Goal: Find specific page/section: Find specific page/section

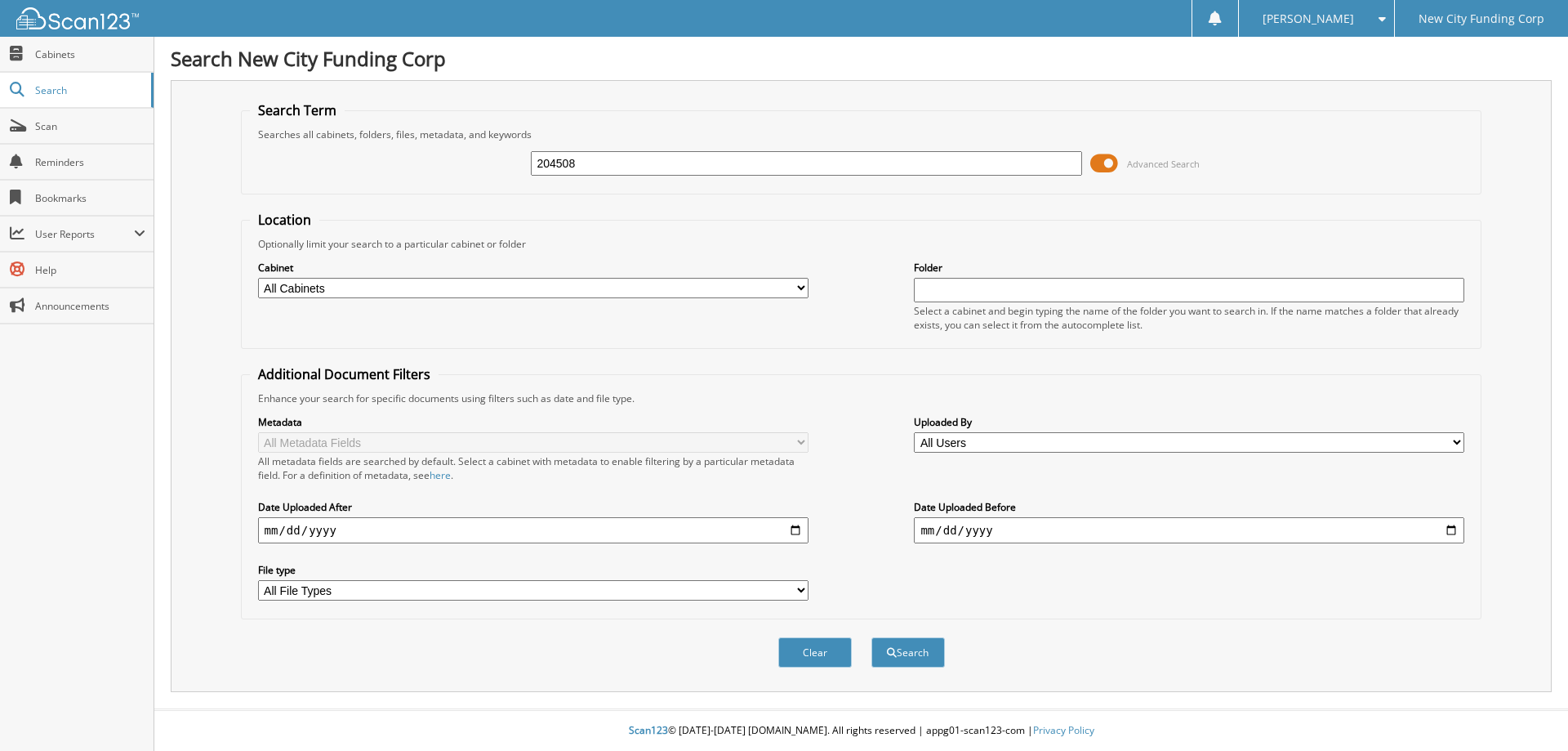
type input "204508"
click at [872, 637] on button "Search" at bounding box center [908, 652] width 73 height 30
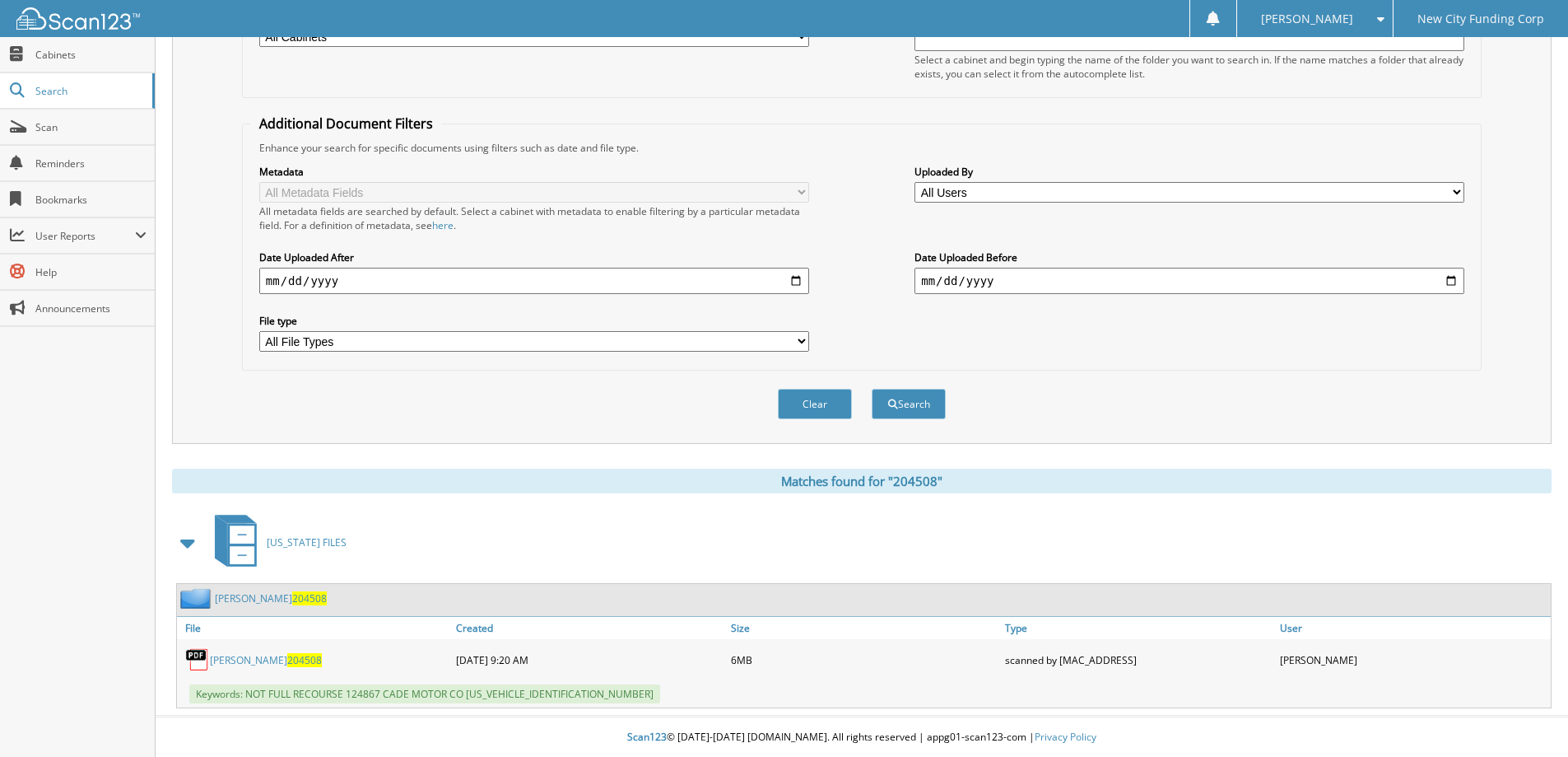
scroll to position [255, 0]
click at [259, 664] on link "SHARIFA DEHART 204508" at bounding box center [265, 658] width 112 height 14
